Goal: Task Accomplishment & Management: Complete application form

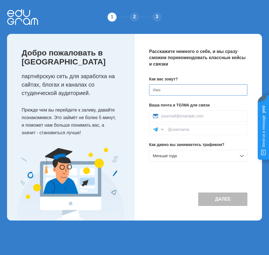
click at [179, 90] on input at bounding box center [198, 89] width 98 height 11
type input "Artsiom"
click at [193, 109] on div "Как вас зовут? Artsiom Ваша почта и TG/WA для связи Как давно вы занимаетесь тр…" at bounding box center [198, 121] width 98 height 90
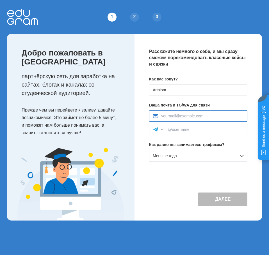
click at [191, 116] on input at bounding box center [202, 116] width 82 height 4
type input "wotiron13113@gmail.com"
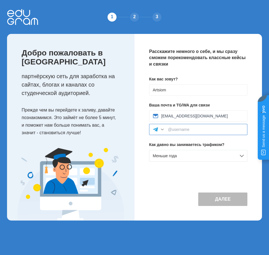
click at [192, 129] on input at bounding box center [206, 129] width 76 height 4
click at [164, 130] on div at bounding box center [198, 129] width 98 height 11
click at [162, 130] on div at bounding box center [162, 130] width 6 height 6
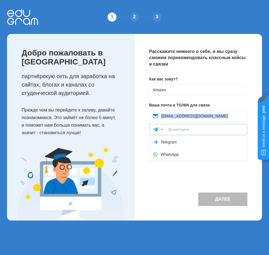
click at [162, 130] on div at bounding box center [162, 130] width 6 height 6
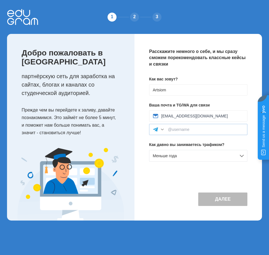
click at [162, 130] on div at bounding box center [162, 130] width 6 height 6
click at [175, 129] on input at bounding box center [206, 129] width 76 height 4
type input "@ArtyWow"
click at [242, 158] on div "Меньше года" at bounding box center [198, 156] width 98 height 12
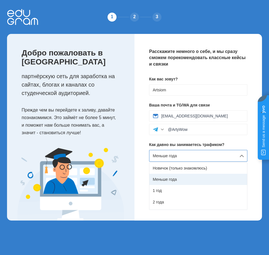
click at [172, 180] on div "Меньше года" at bounding box center [198, 179] width 98 height 11
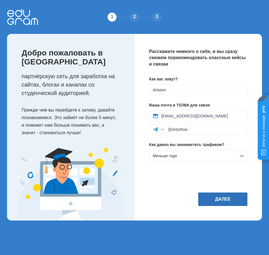
click at [224, 201] on button "Далее" at bounding box center [222, 199] width 49 height 13
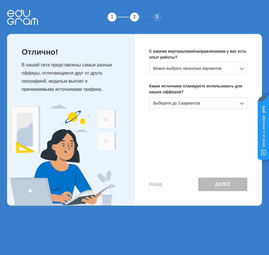
click at [245, 68] on div "Можно выбрать несколько вариантов" at bounding box center [198, 69] width 98 height 12
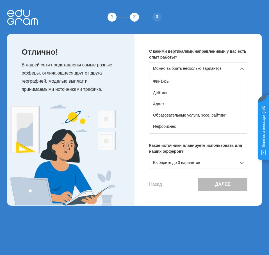
scroll to position [43, 0]
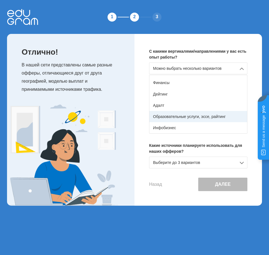
click at [203, 117] on div "Образовательные услуги, эссе, райтинг" at bounding box center [198, 116] width 98 height 11
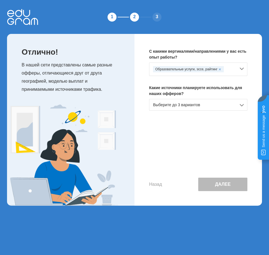
click at [237, 107] on div "Выберите до 3 вариантов" at bounding box center [198, 105] width 98 height 12
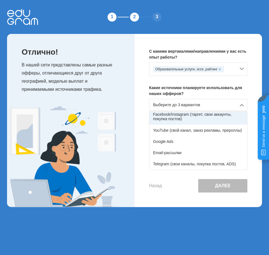
scroll to position [28, 0]
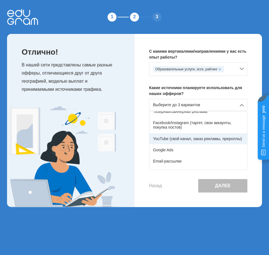
click at [187, 140] on div "YouTube (свой канал, заказ рекламы, прероллы)" at bounding box center [198, 138] width 98 height 11
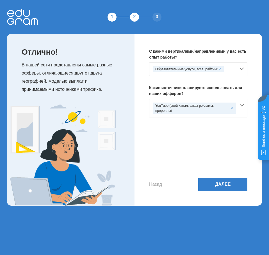
click at [242, 105] on div "YouTube (свой канал, заказ рекламы, прероллы)" at bounding box center [198, 108] width 98 height 19
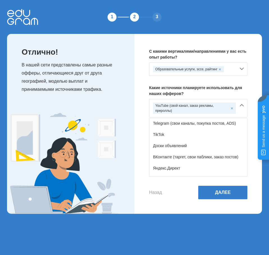
scroll to position [84, 0]
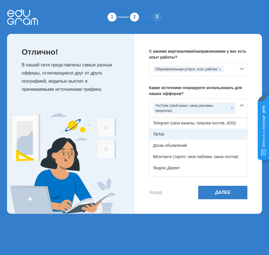
click at [216, 131] on div "TikTok" at bounding box center [198, 134] width 98 height 11
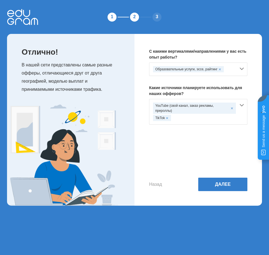
click at [242, 105] on div "YouTube (свой канал, заказ рекламы, прероллы) TikTok" at bounding box center [198, 112] width 98 height 26
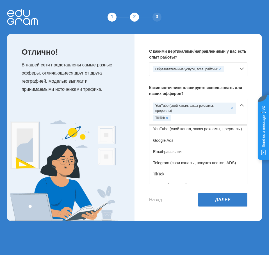
scroll to position [36, 0]
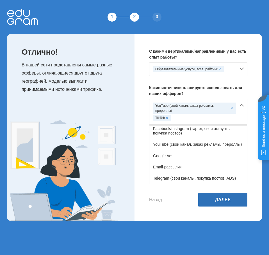
click at [230, 201] on button "Далее" at bounding box center [222, 199] width 49 height 13
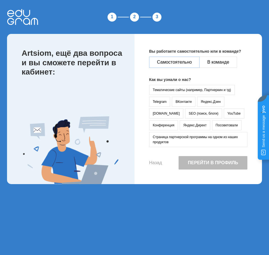
click at [177, 59] on button "Самостоятельно" at bounding box center [174, 62] width 50 height 11
click at [224, 114] on button "YouTube" at bounding box center [234, 114] width 20 height 10
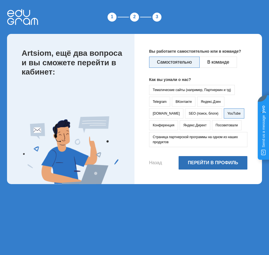
click at [210, 164] on button "Перейти в профиль" at bounding box center [212, 162] width 69 height 13
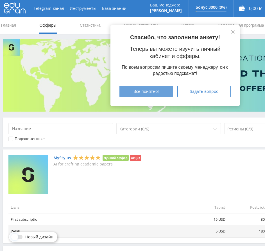
click at [150, 90] on span "Все понятно!" at bounding box center [145, 91] width 25 height 4
click at [157, 91] on span "Все понятно!" at bounding box center [145, 91] width 25 height 4
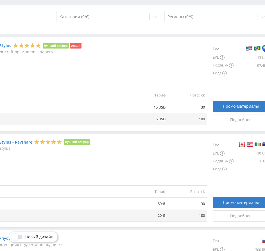
scroll to position [112, 72]
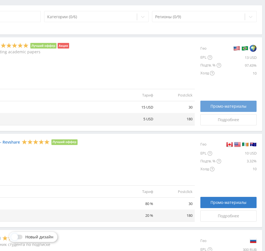
click at [217, 110] on link "Промо-материалы" at bounding box center [228, 106] width 56 height 11
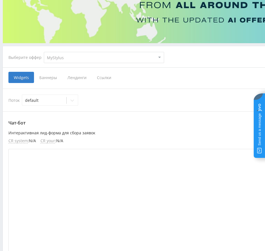
scroll to position [84, 0]
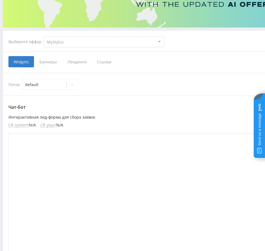
click at [98, 61] on span "Ссылки" at bounding box center [103, 61] width 25 height 11
click at [0, 0] on input "Ссылки" at bounding box center [0, 0] width 0 height 0
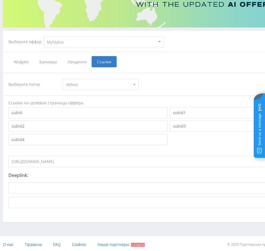
click at [96, 162] on input "https://eduforms.org/?rid=40087f2fa423d4ef" at bounding box center [148, 161] width 281 height 11
click at [94, 162] on input "https://eduforms.org/?rid=40087f2fa423d4ef" at bounding box center [148, 161] width 281 height 11
drag, startPoint x: 95, startPoint y: 162, endPoint x: -8, endPoint y: 162, distance: 102.7
click at [0, 162] on html at bounding box center [132, 41] width 265 height 251
drag, startPoint x: 182, startPoint y: 152, endPoint x: 193, endPoint y: 144, distance: 13.4
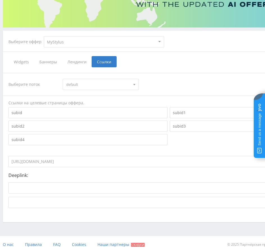
click at [183, 152] on div "Выберите поток default default Ссылки на целевые страницы оффера. https://edufo…" at bounding box center [168, 140] width 320 height 135
click at [197, 143] on div at bounding box center [168, 126] width 322 height 40
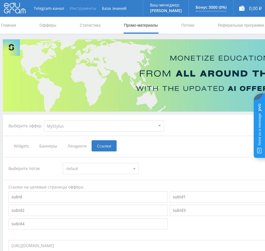
click at [81, 10] on button "Инструменты" at bounding box center [83, 8] width 32 height 17
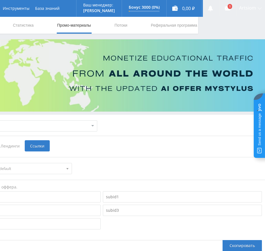
scroll to position [0, 72]
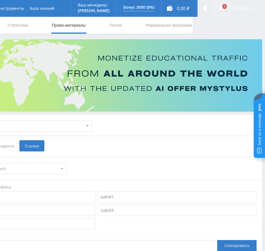
click at [228, 6] on link at bounding box center [221, 8] width 17 height 17
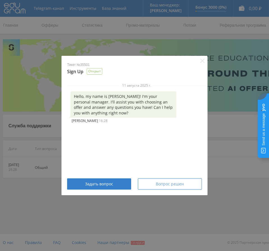
click at [179, 184] on span "Вопрос решен" at bounding box center [170, 184] width 28 height 4
